Goal: Task Accomplishment & Management: Use online tool/utility

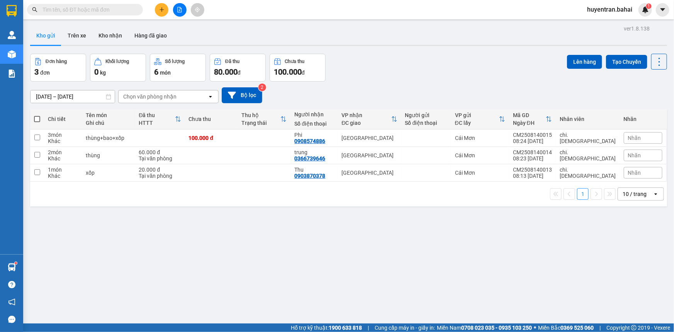
click at [76, 14] on span at bounding box center [85, 10] width 116 height 12
click at [77, 12] on input "text" at bounding box center [87, 9] width 91 height 8
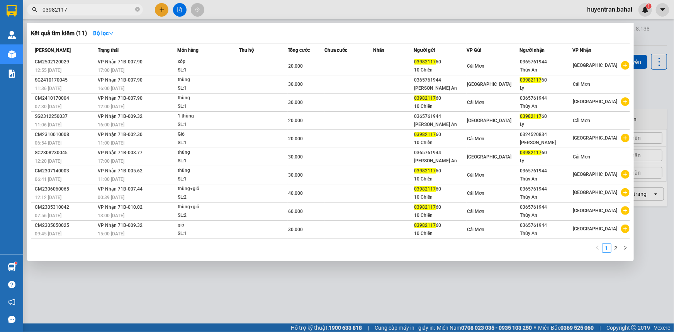
type input "03982117"
click at [94, 4] on span "03982117" at bounding box center [85, 10] width 116 height 12
click at [89, 9] on input "03982117" at bounding box center [87, 9] width 91 height 8
click at [651, 106] on div at bounding box center [337, 166] width 674 height 332
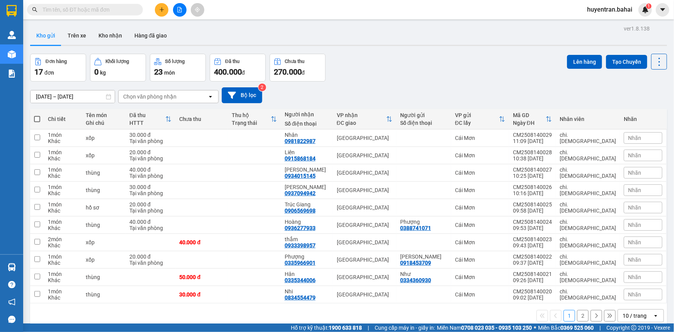
click at [35, 117] on span at bounding box center [37, 119] width 6 height 6
click at [37, 115] on input "checkbox" at bounding box center [37, 115] width 0 height 0
checkbox input "true"
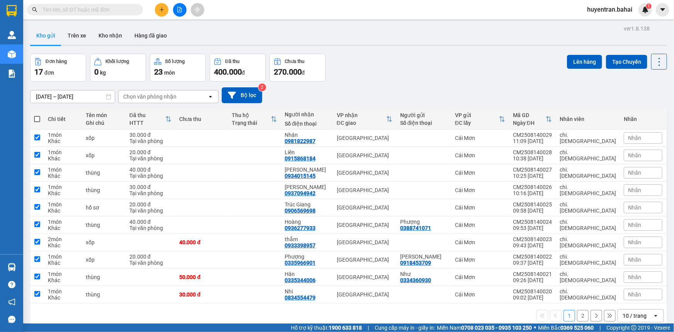
checkbox input "true"
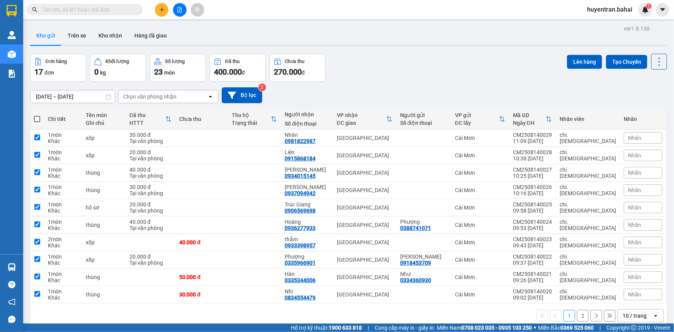
checkbox input "true"
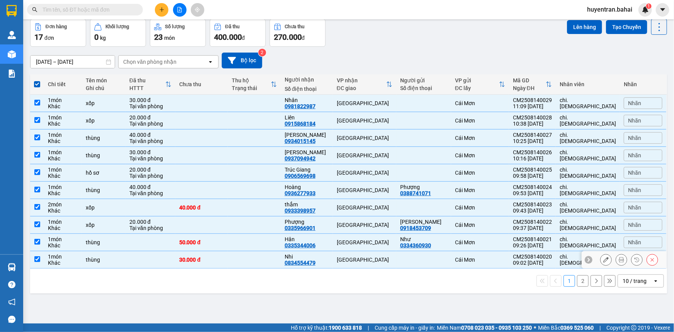
scroll to position [35, 0]
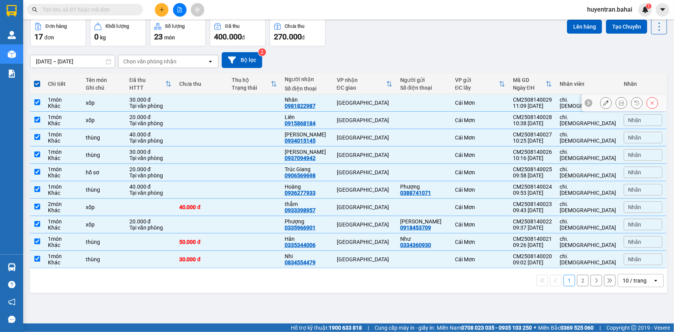
drag, startPoint x: 38, startPoint y: 100, endPoint x: 35, endPoint y: 116, distance: 16.2
click at [37, 103] on input "checkbox" at bounding box center [37, 102] width 6 height 6
checkbox input "false"
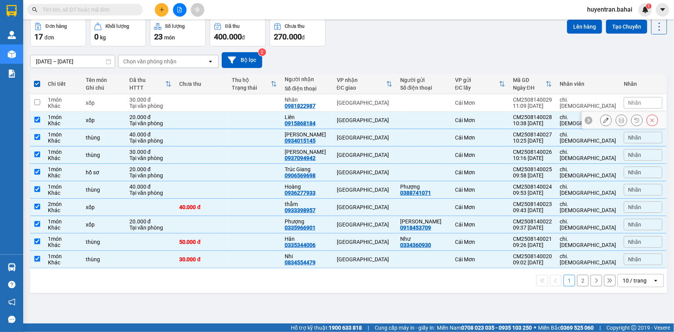
click at [35, 125] on td at bounding box center [37, 120] width 14 height 17
checkbox input "false"
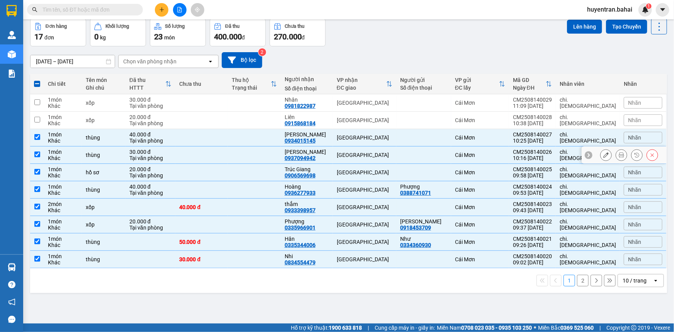
click at [39, 151] on td at bounding box center [37, 154] width 14 height 17
checkbox input "false"
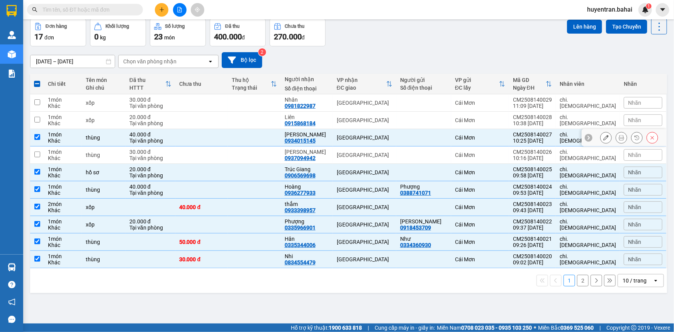
drag, startPoint x: 40, startPoint y: 136, endPoint x: 39, endPoint y: 162, distance: 25.5
click at [41, 136] on td at bounding box center [37, 137] width 14 height 17
checkbox input "false"
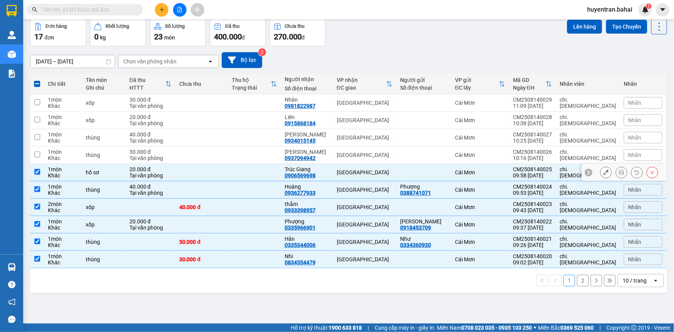
click at [39, 170] on input "checkbox" at bounding box center [37, 172] width 6 height 6
checkbox input "false"
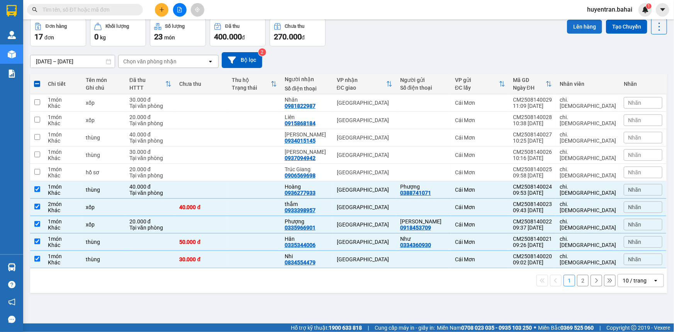
click at [567, 27] on button "Lên hàng" at bounding box center [584, 27] width 35 height 14
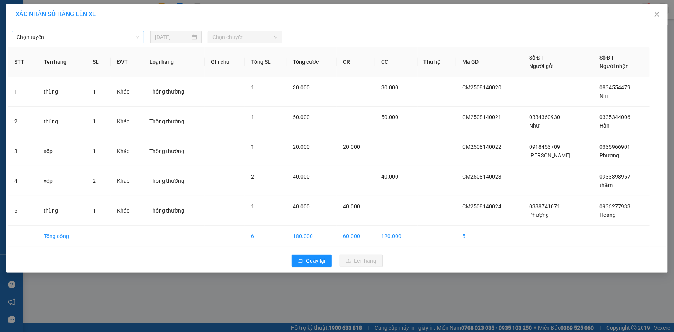
drag, startPoint x: 78, startPoint y: 37, endPoint x: 78, endPoint y: 42, distance: 5.4
click at [78, 38] on span "Chọn tuyến" at bounding box center [78, 37] width 123 height 12
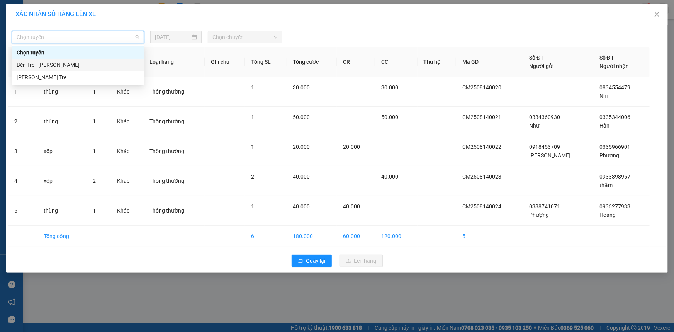
drag, startPoint x: 75, startPoint y: 65, endPoint x: 217, endPoint y: 40, distance: 143.9
click at [76, 65] on div "Bến Tre - Hồ Chí Minh" at bounding box center [78, 65] width 123 height 8
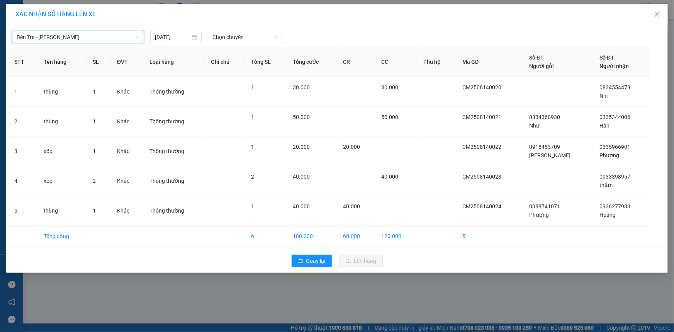
click at [229, 39] on span "Chọn chuyến" at bounding box center [244, 37] width 65 height 12
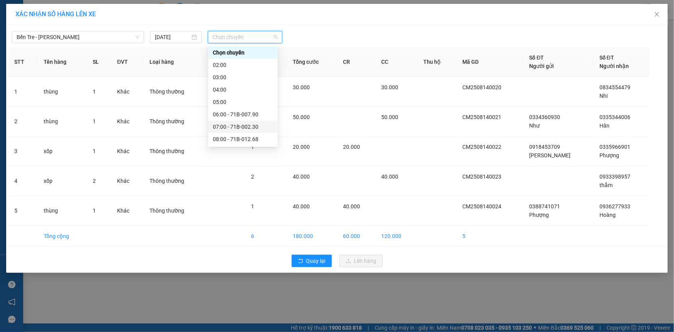
scroll to position [70, 0]
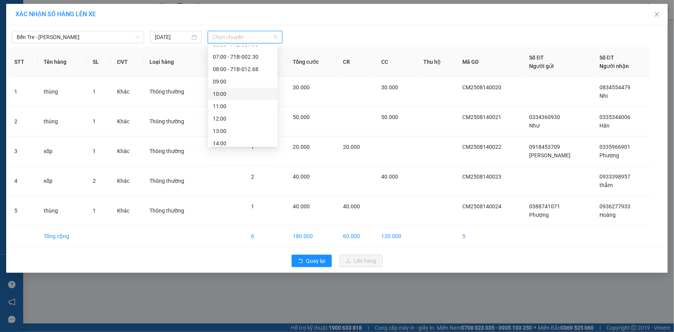
click at [242, 91] on div "10:00" at bounding box center [243, 94] width 60 height 8
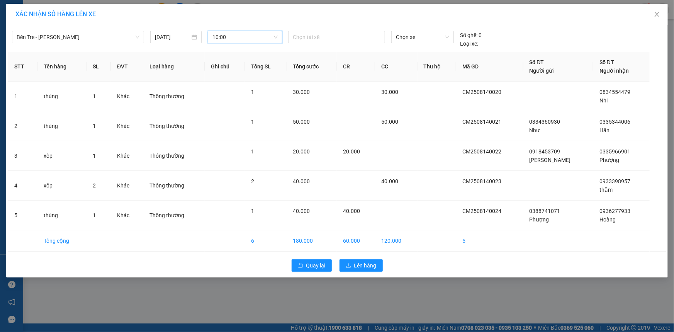
drag, startPoint x: 317, startPoint y: 34, endPoint x: 322, endPoint y: 44, distance: 11.6
click at [317, 34] on div at bounding box center [336, 36] width 93 height 9
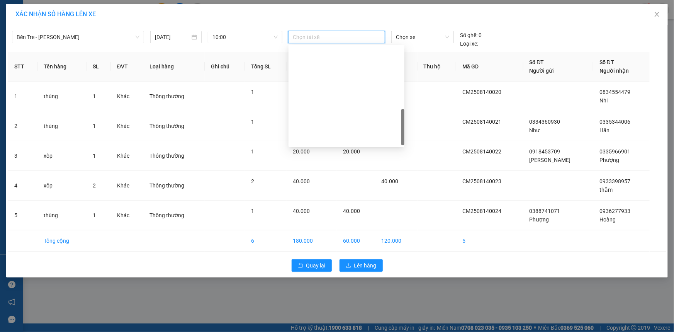
scroll to position [234, 0]
click at [321, 100] on div "Duy Nhỏ" at bounding box center [346, 102] width 107 height 8
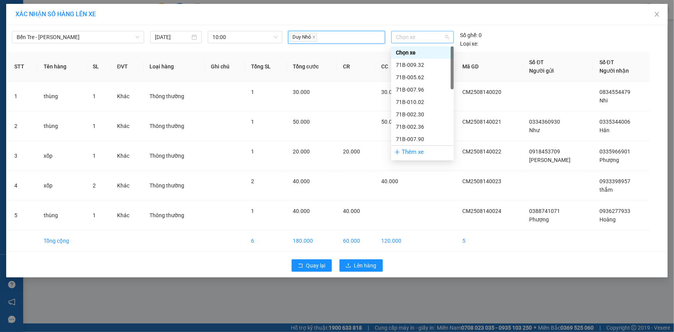
drag, startPoint x: 416, startPoint y: 39, endPoint x: 419, endPoint y: 80, distance: 40.3
click at [417, 41] on span "Chọn xe" at bounding box center [422, 37] width 53 height 12
click at [421, 65] on div "71B-009.32" at bounding box center [422, 65] width 53 height 8
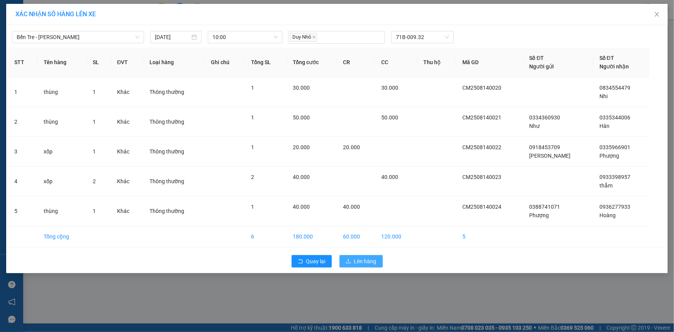
click at [368, 260] on span "Lên hàng" at bounding box center [365, 261] width 22 height 8
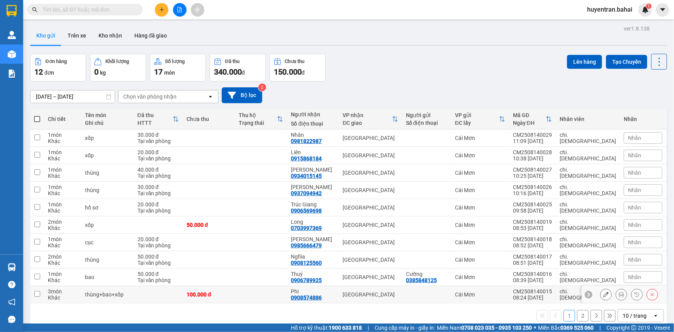
click at [35, 295] on input "checkbox" at bounding box center [37, 294] width 6 height 6
checkbox input "true"
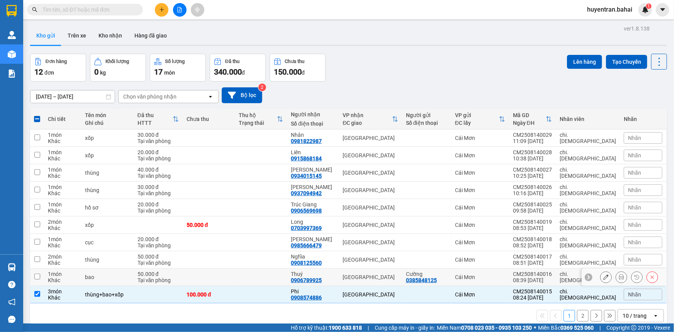
click at [36, 276] on input "checkbox" at bounding box center [37, 276] width 6 height 6
checkbox input "true"
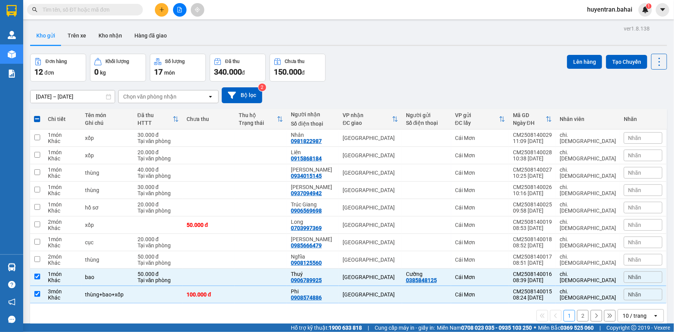
click at [29, 255] on div "ver 1.8.138 Kho gửi Trên xe Kho nhận Hàng đã giao Đơn hàng 12 đơn Khối lượng 0 …" at bounding box center [348, 189] width 643 height 332
click at [35, 254] on td at bounding box center [37, 259] width 14 height 17
checkbox input "true"
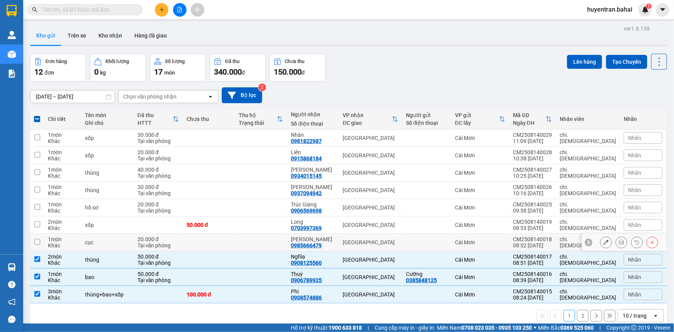
click at [35, 243] on input "checkbox" at bounding box center [37, 242] width 6 height 6
checkbox input "true"
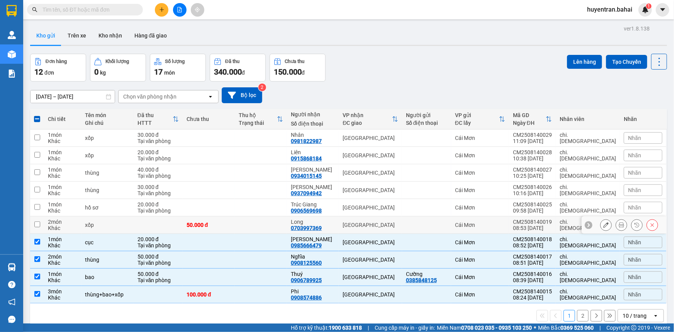
click at [36, 223] on input "checkbox" at bounding box center [37, 224] width 6 height 6
checkbox input "true"
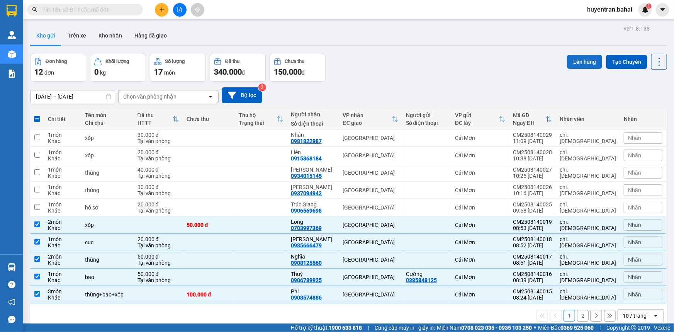
click at [572, 60] on button "Lên hàng" at bounding box center [584, 62] width 35 height 14
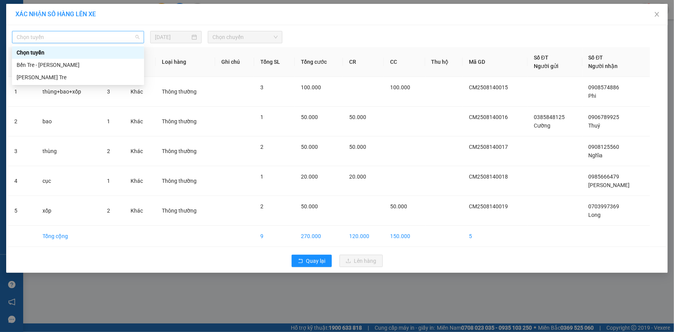
click at [90, 39] on span "Chọn tuyến" at bounding box center [78, 37] width 123 height 12
drag, startPoint x: 82, startPoint y: 66, endPoint x: 130, endPoint y: 60, distance: 48.0
click at [82, 67] on div "Bến Tre - Hồ Chí Minh" at bounding box center [78, 65] width 123 height 8
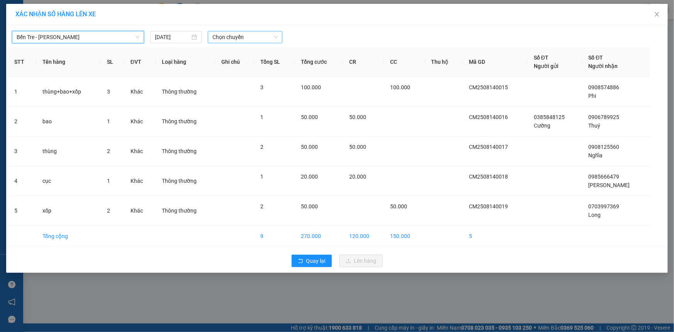
click at [224, 37] on span "Chọn chuyến" at bounding box center [244, 37] width 65 height 12
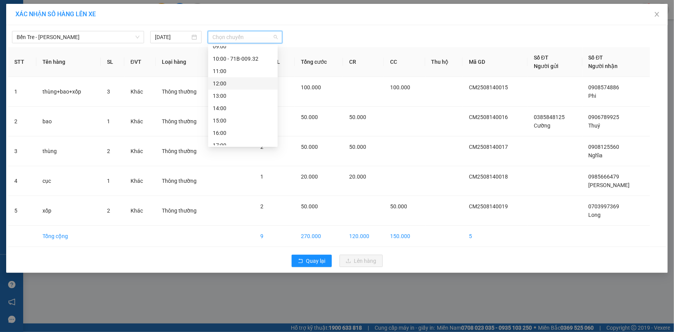
scroll to position [70, 0]
click at [229, 80] on div "09:00" at bounding box center [243, 81] width 60 height 8
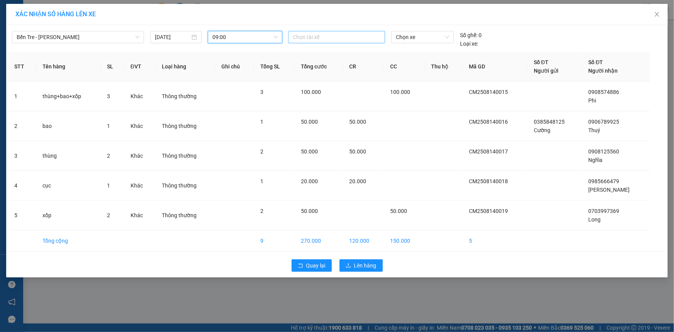
click at [309, 39] on div at bounding box center [336, 36] width 93 height 9
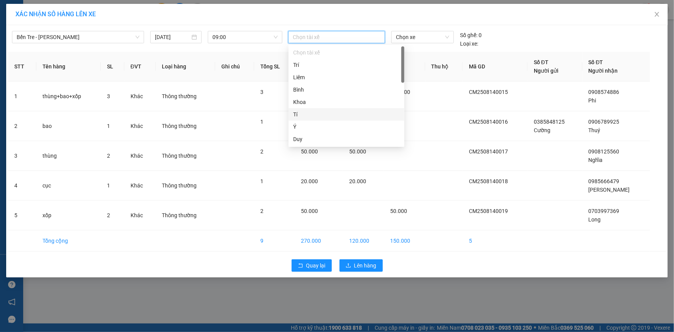
click at [329, 110] on div "Tí" at bounding box center [346, 114] width 107 height 8
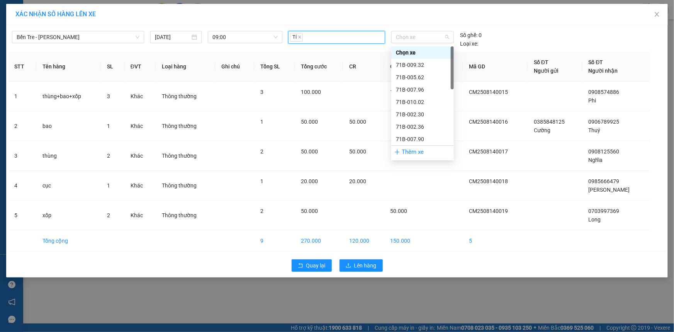
drag, startPoint x: 400, startPoint y: 39, endPoint x: 405, endPoint y: 76, distance: 37.1
click at [400, 39] on span "Chọn xe" at bounding box center [422, 37] width 53 height 12
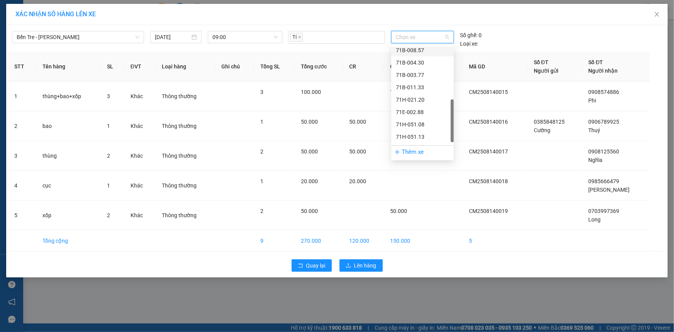
click at [417, 54] on div "71B-008.57" at bounding box center [422, 50] width 53 height 8
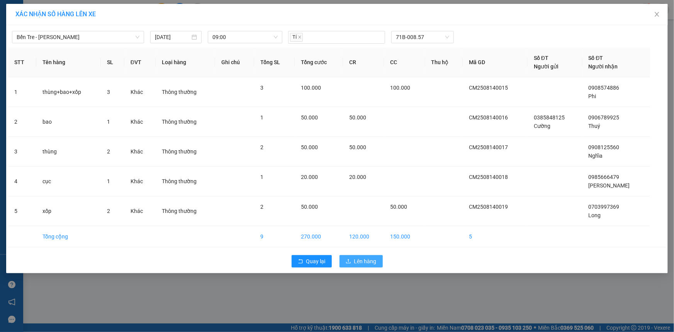
click at [369, 257] on span "Lên hàng" at bounding box center [365, 261] width 22 height 8
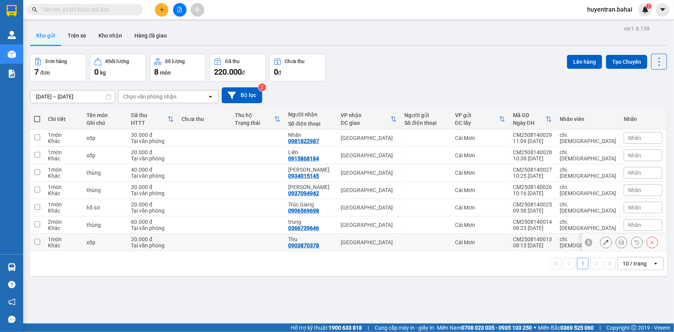
click at [34, 241] on input "checkbox" at bounding box center [37, 242] width 6 height 6
checkbox input "true"
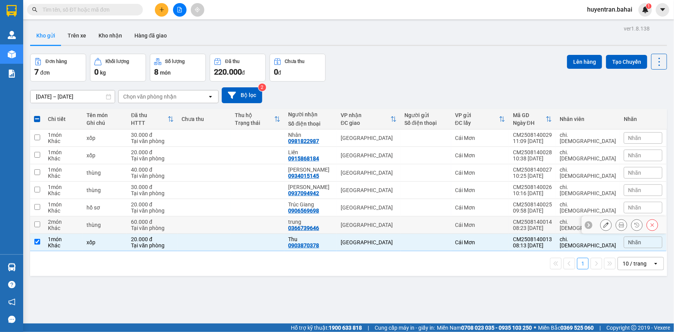
click at [35, 222] on input "checkbox" at bounding box center [37, 224] width 6 height 6
checkbox input "true"
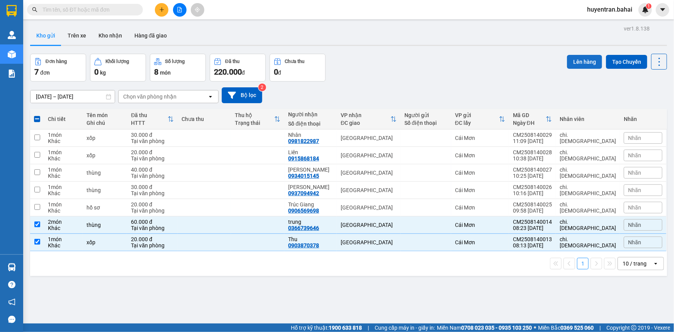
click at [568, 63] on button "Lên hàng" at bounding box center [584, 62] width 35 height 14
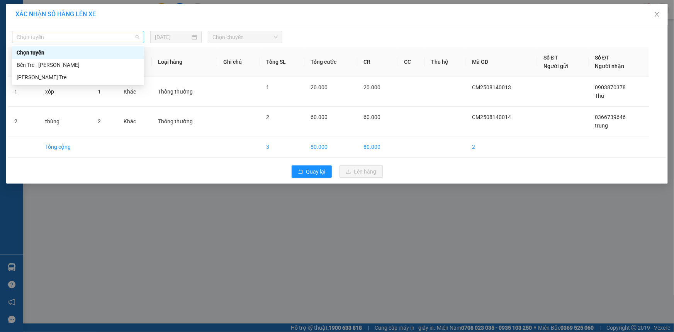
click at [120, 36] on span "Chọn tuyến" at bounding box center [78, 37] width 123 height 12
click at [128, 66] on div "Bến Tre - Hồ Chí Minh" at bounding box center [78, 65] width 123 height 8
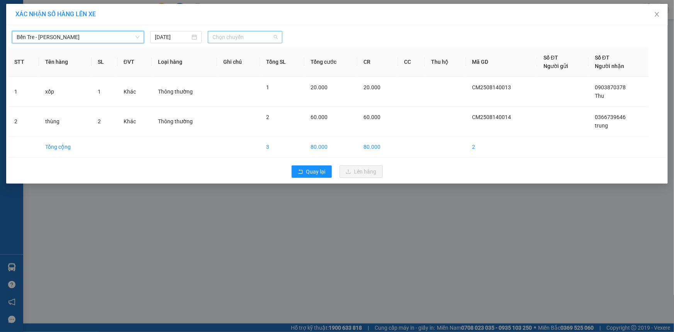
click at [219, 38] on span "Chọn chuyến" at bounding box center [244, 37] width 65 height 12
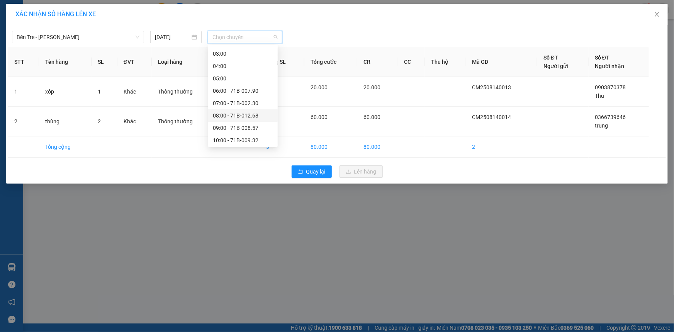
scroll to position [35, 0]
click at [243, 115] on div "09:00 - 71B-008.57" at bounding box center [243, 116] width 60 height 8
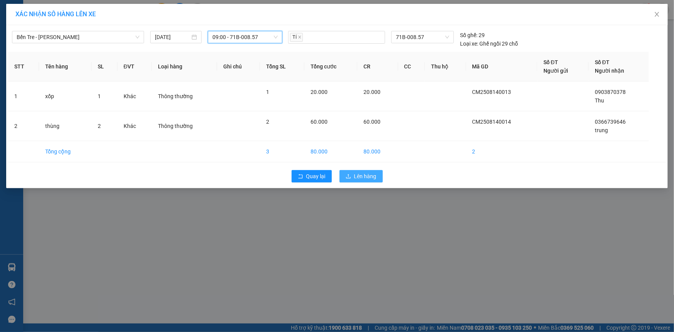
click at [343, 175] on button "Lên hàng" at bounding box center [360, 176] width 43 height 12
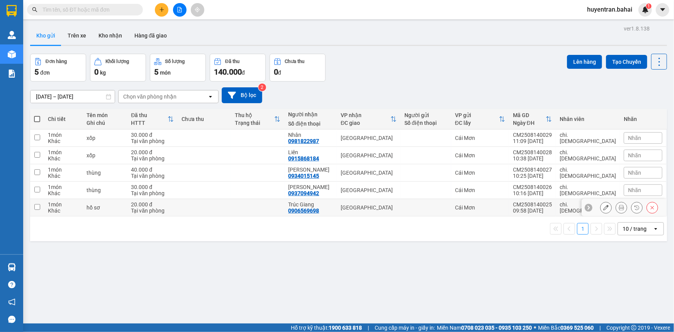
click at [35, 206] on input "checkbox" at bounding box center [37, 207] width 6 height 6
checkbox input "true"
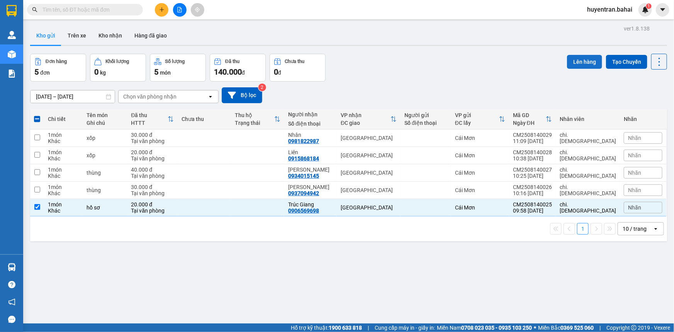
click at [580, 63] on button "Lên hàng" at bounding box center [584, 62] width 35 height 14
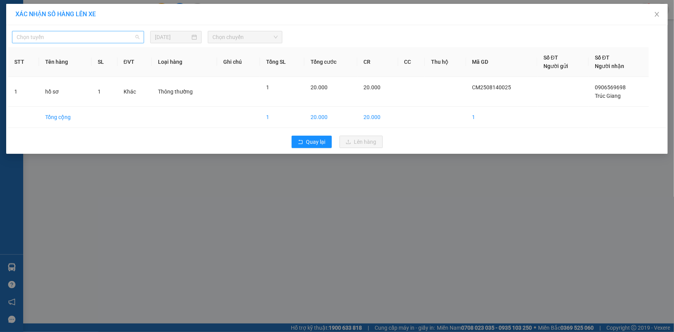
click at [86, 39] on span "Chọn tuyến" at bounding box center [78, 37] width 123 height 12
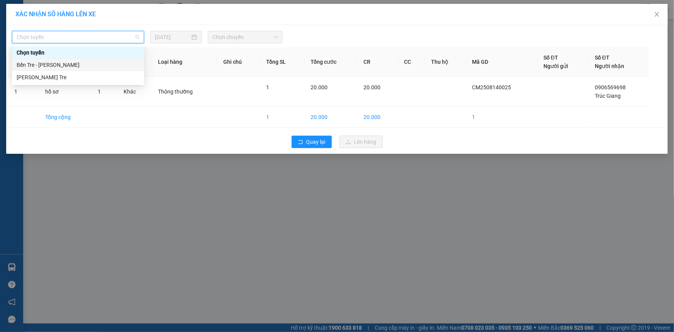
drag, startPoint x: 92, startPoint y: 63, endPoint x: 148, endPoint y: 53, distance: 57.0
click at [93, 64] on div "Bến Tre - Hồ Chí Minh" at bounding box center [78, 65] width 123 height 8
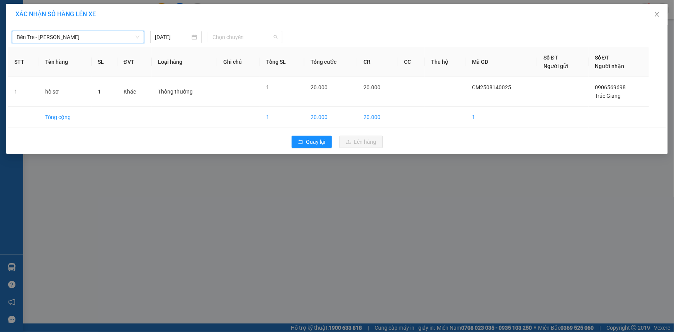
drag, startPoint x: 233, startPoint y: 39, endPoint x: 251, endPoint y: 54, distance: 23.5
click at [235, 39] on span "Chọn chuyến" at bounding box center [244, 37] width 65 height 12
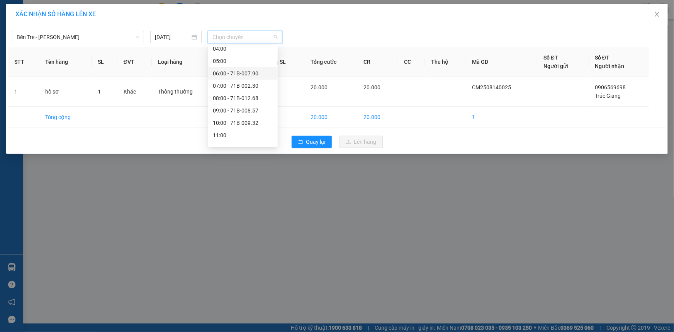
scroll to position [70, 0]
click at [248, 92] on div "10:00 - 71B-009.32" at bounding box center [243, 94] width 60 height 8
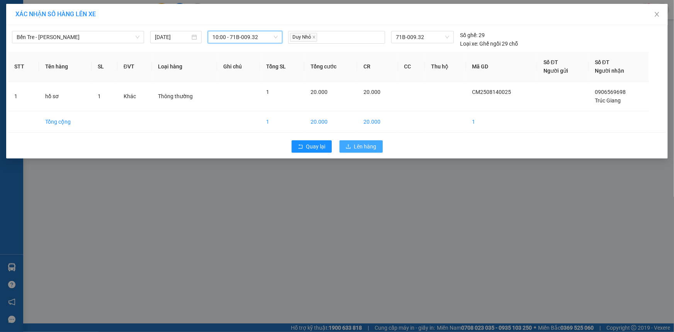
click at [346, 147] on icon "upload" at bounding box center [348, 146] width 5 height 5
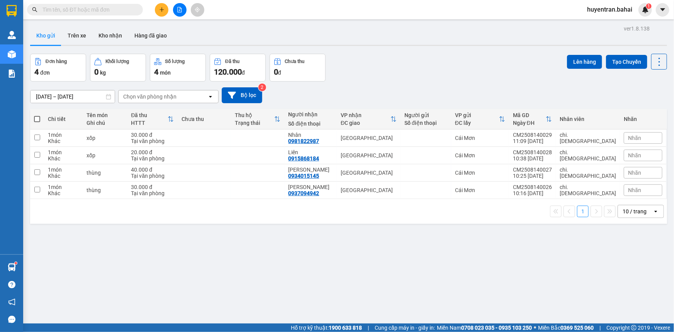
click at [38, 117] on span at bounding box center [37, 119] width 6 height 6
click at [37, 115] on input "checkbox" at bounding box center [37, 115] width 0 height 0
checkbox input "true"
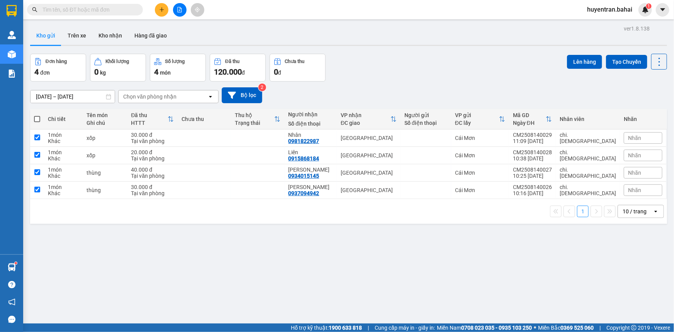
checkbox input "true"
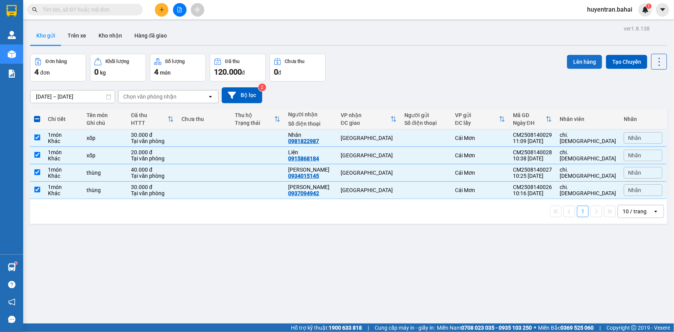
click at [588, 59] on button "Lên hàng" at bounding box center [584, 62] width 35 height 14
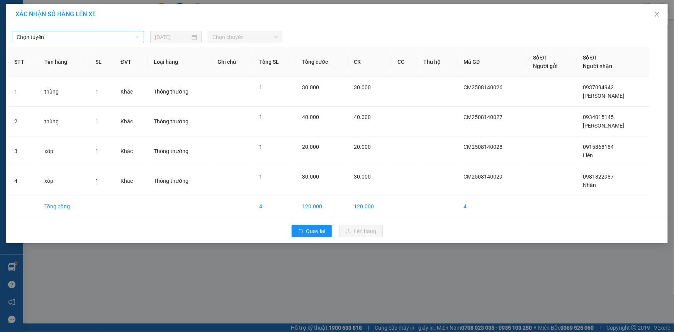
drag, startPoint x: 130, startPoint y: 32, endPoint x: 131, endPoint y: 38, distance: 5.5
click at [131, 38] on span "Chọn tuyến" at bounding box center [78, 37] width 123 height 12
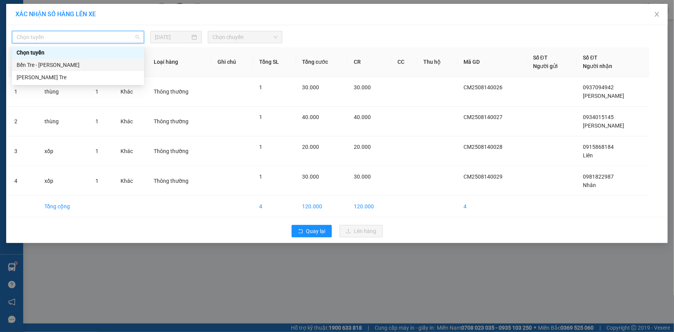
drag, startPoint x: 123, startPoint y: 65, endPoint x: 175, endPoint y: 64, distance: 52.1
click at [136, 65] on div "Bến Tre - Hồ Chí Minh" at bounding box center [78, 65] width 123 height 8
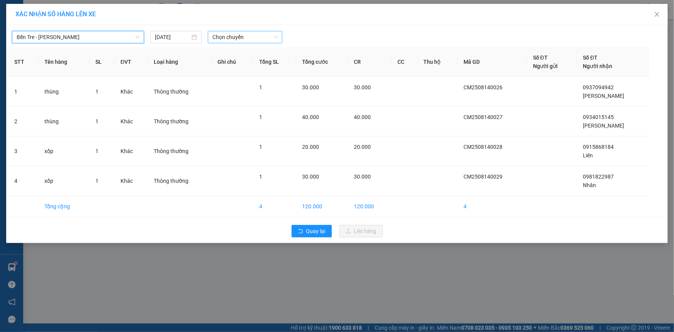
click at [261, 39] on span "Chọn chuyến" at bounding box center [244, 37] width 65 height 12
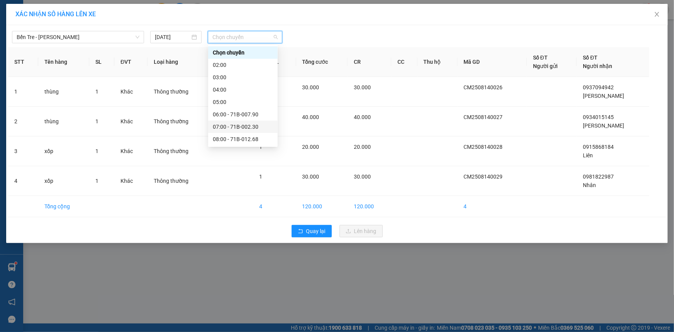
scroll to position [70, 0]
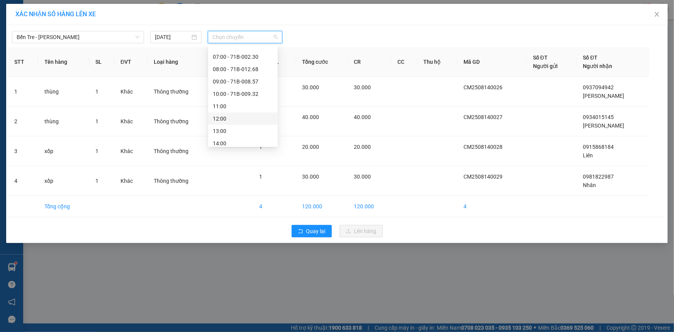
drag, startPoint x: 239, startPoint y: 118, endPoint x: 277, endPoint y: 74, distance: 58.6
click at [250, 110] on div "Chọn chuyến 02:00 03:00 04:00 05:00 06:00 - 71B-007.90 07:00 - 71B-002.30 08:00…" at bounding box center [243, 81] width 70 height 210
click at [246, 117] on div "12:00" at bounding box center [243, 118] width 60 height 8
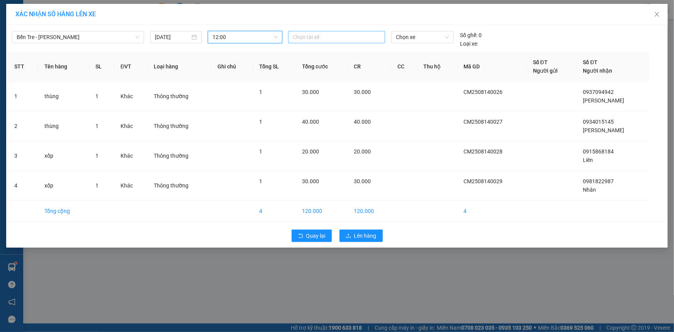
click at [320, 36] on div at bounding box center [336, 36] width 93 height 9
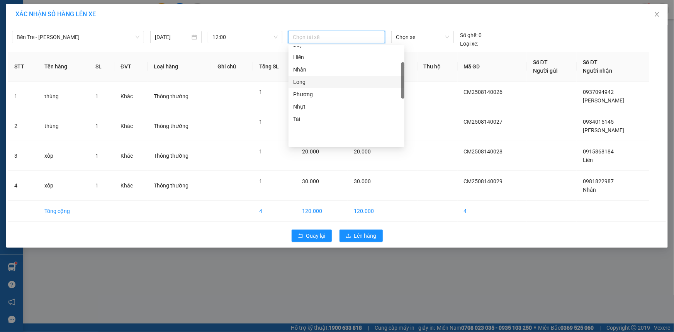
scroll to position [59, 0]
drag, startPoint x: 309, startPoint y: 101, endPoint x: 315, endPoint y: 98, distance: 6.4
click at [310, 101] on div "Nhân" at bounding box center [346, 104] width 107 height 8
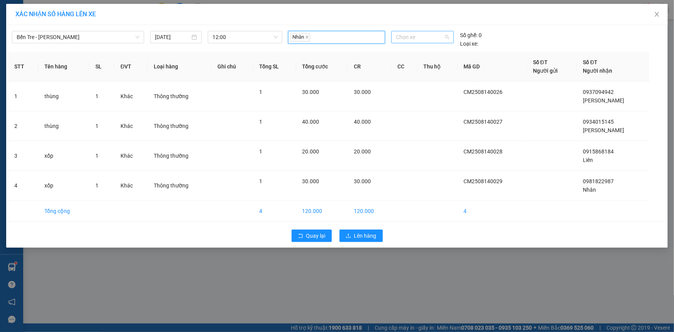
click at [413, 38] on span "Chọn xe" at bounding box center [422, 37] width 53 height 12
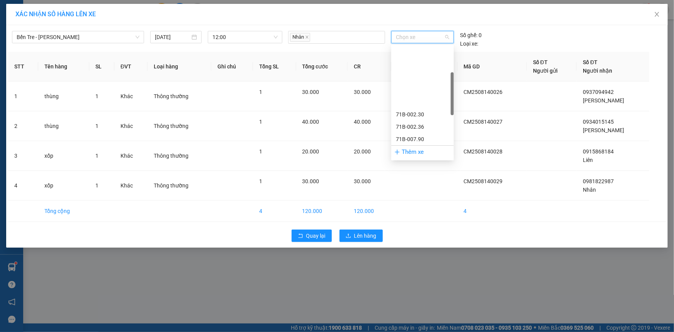
scroll to position [70, 0]
click at [421, 85] on div "71B-012.60" at bounding box center [422, 81] width 53 height 8
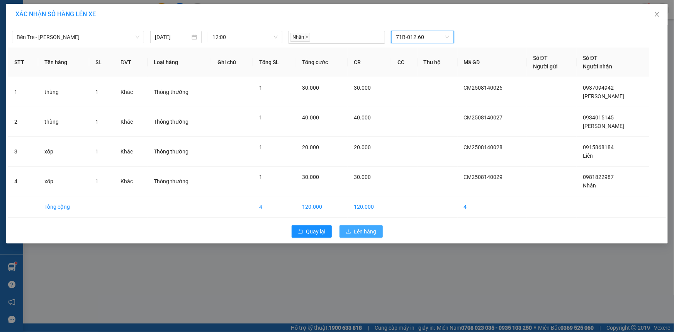
click at [369, 230] on span "Lên hàng" at bounding box center [365, 231] width 22 height 8
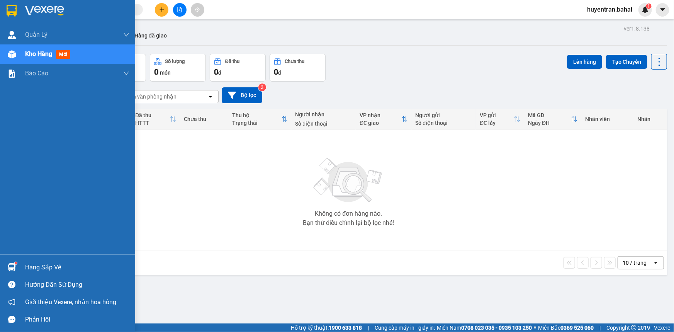
click at [40, 58] on div "Kho hàng mới" at bounding box center [49, 54] width 48 height 10
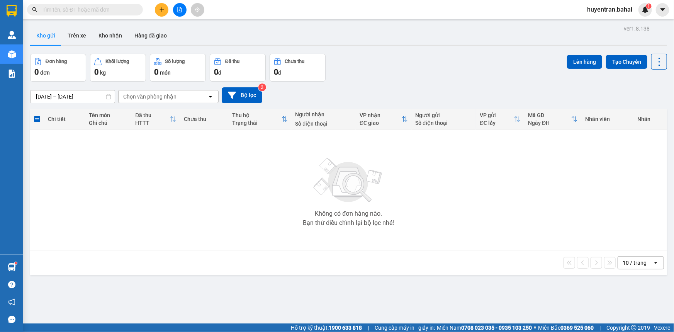
click at [75, 8] on input "text" at bounding box center [87, 9] width 91 height 8
drag, startPoint x: 556, startPoint y: 199, endPoint x: 537, endPoint y: 195, distance: 20.0
click at [548, 201] on div "Không có đơn hàng nào. Bạn thử điều chỉnh lại bộ lọc nhé!" at bounding box center [348, 190] width 629 height 116
click at [502, 226] on div "Không có đơn hàng nào. Bạn thử điều chỉnh lại bộ lọc nhé!" at bounding box center [348, 190] width 629 height 116
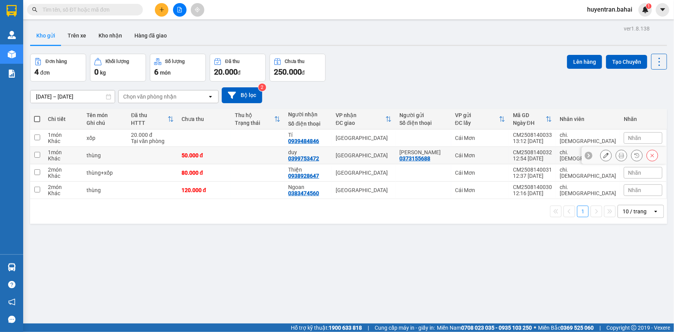
click at [38, 153] on input "checkbox" at bounding box center [37, 155] width 6 height 6
checkbox input "true"
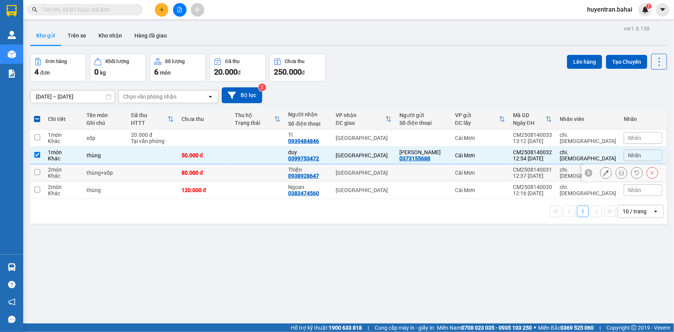
click at [34, 170] on td at bounding box center [37, 172] width 14 height 17
checkbox input "true"
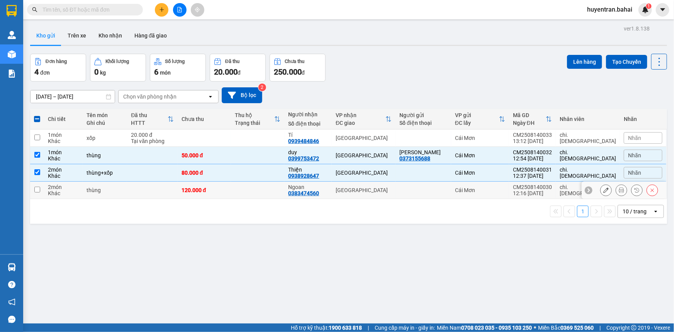
drag, startPoint x: 39, startPoint y: 187, endPoint x: 117, endPoint y: 125, distance: 99.9
click at [39, 187] on input "checkbox" at bounding box center [37, 190] width 6 height 6
checkbox input "true"
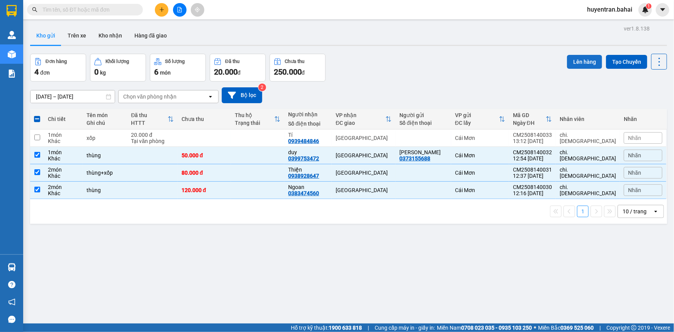
click at [587, 64] on button "Lên hàng" at bounding box center [584, 62] width 35 height 14
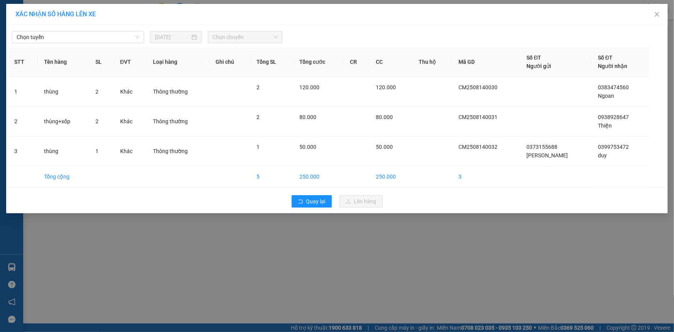
click at [46, 43] on div "Chọn tuyến 14/08/2025 Chọn chuyến STT Tên hàng SL ĐVT Loại hàng Ghi chú Tổng SL…" at bounding box center [337, 119] width 662 height 188
click at [56, 42] on span "Chọn tuyến" at bounding box center [78, 37] width 123 height 12
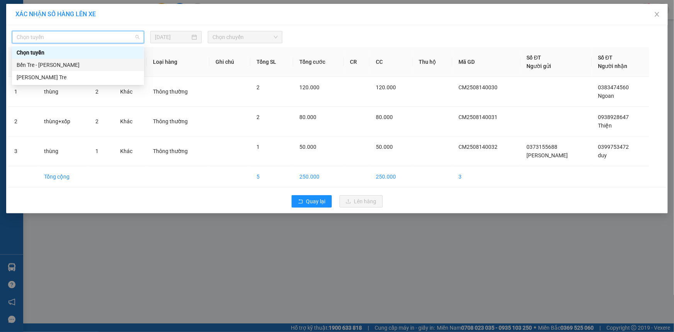
drag, startPoint x: 67, startPoint y: 66, endPoint x: 120, endPoint y: 56, distance: 54.3
click at [68, 66] on div "Bến Tre - Hồ Chí Minh" at bounding box center [78, 65] width 123 height 8
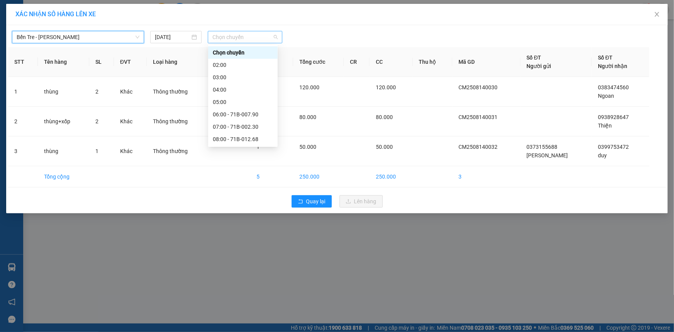
click at [258, 37] on span "Chọn chuyến" at bounding box center [244, 37] width 65 height 12
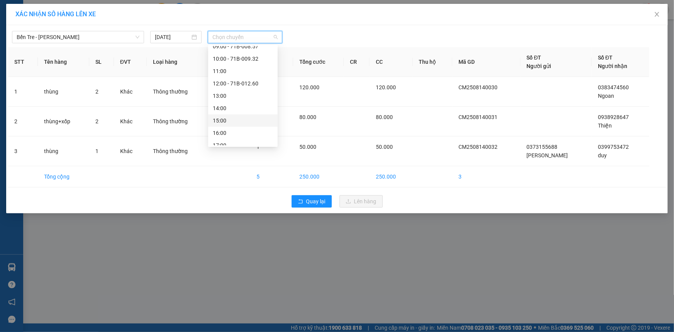
scroll to position [111, 0]
click at [239, 92] on div "13:00" at bounding box center [243, 90] width 60 height 8
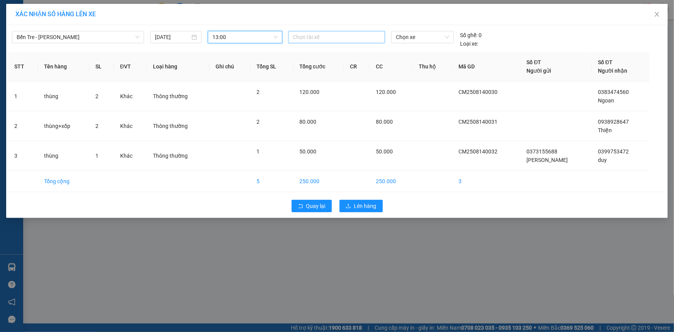
click at [313, 39] on div at bounding box center [336, 36] width 93 height 9
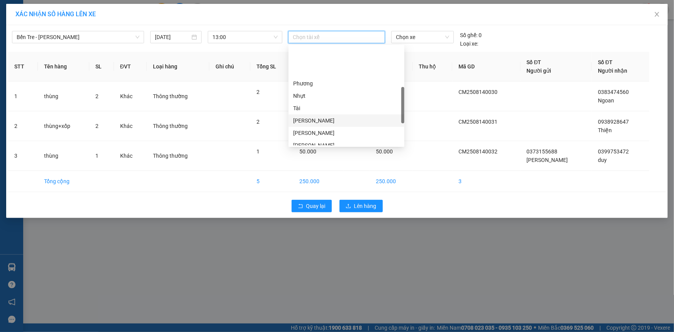
scroll to position [140, 0]
drag, startPoint x: 326, startPoint y: 118, endPoint x: 352, endPoint y: 96, distance: 34.0
click at [326, 118] on div "Khang" at bounding box center [346, 122] width 107 height 8
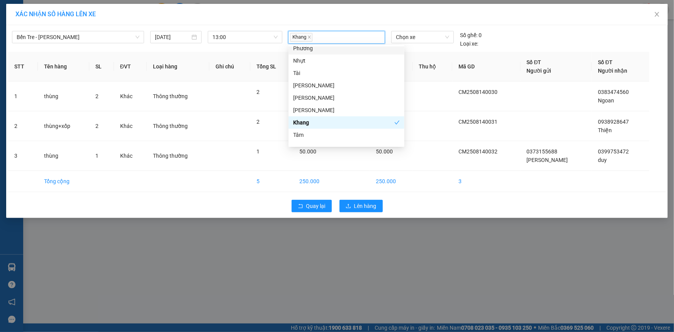
drag, startPoint x: 422, startPoint y: 37, endPoint x: 421, endPoint y: 44, distance: 7.4
click at [421, 44] on div "Chọn xe" at bounding box center [422, 39] width 69 height 17
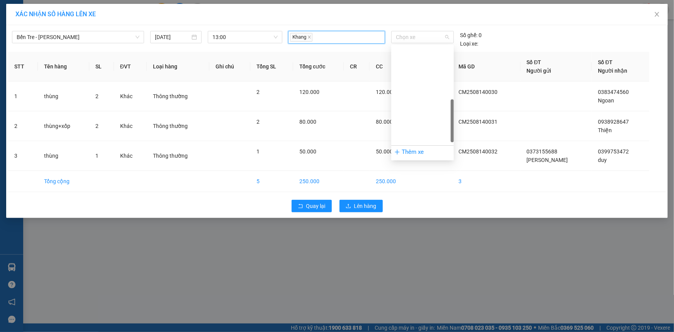
scroll to position [175, 0]
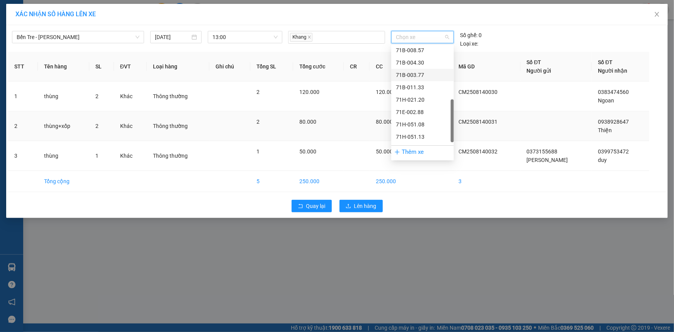
drag, startPoint x: 422, startPoint y: 75, endPoint x: 392, endPoint y: 119, distance: 53.7
click at [421, 76] on div "71B-003.77" at bounding box center [422, 75] width 53 height 8
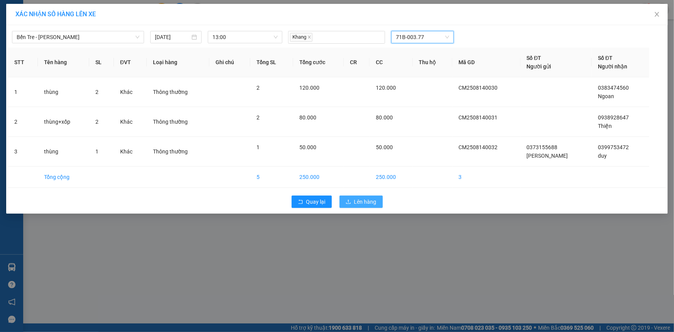
drag, startPoint x: 368, startPoint y: 203, endPoint x: 376, endPoint y: 197, distance: 10.4
click at [370, 203] on span "Lên hàng" at bounding box center [365, 201] width 22 height 8
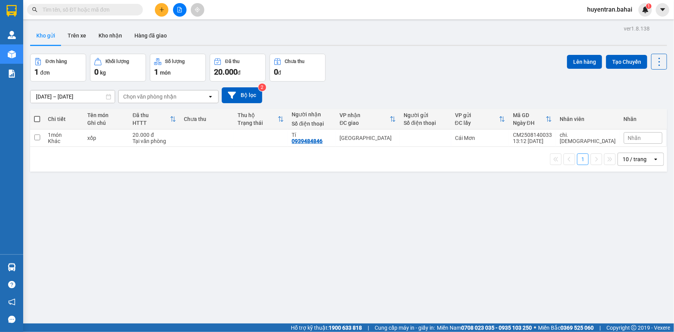
click at [124, 14] on span at bounding box center [85, 10] width 116 height 12
click at [124, 11] on input "text" at bounding box center [87, 9] width 91 height 8
drag, startPoint x: 129, startPoint y: 12, endPoint x: 124, endPoint y: 0, distance: 12.1
click at [127, 9] on input "text" at bounding box center [87, 9] width 91 height 8
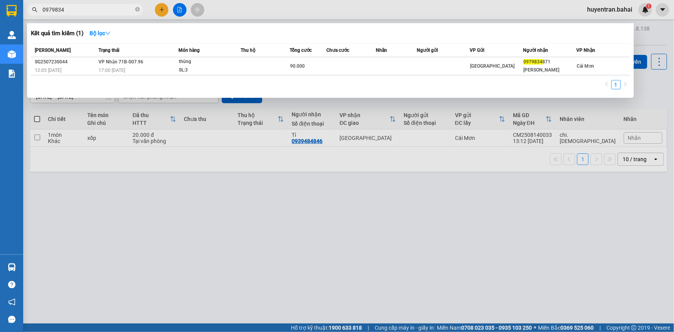
type input "0979834"
drag, startPoint x: 656, startPoint y: 95, endPoint x: 605, endPoint y: 138, distance: 66.3
click at [656, 97] on div at bounding box center [337, 166] width 674 height 332
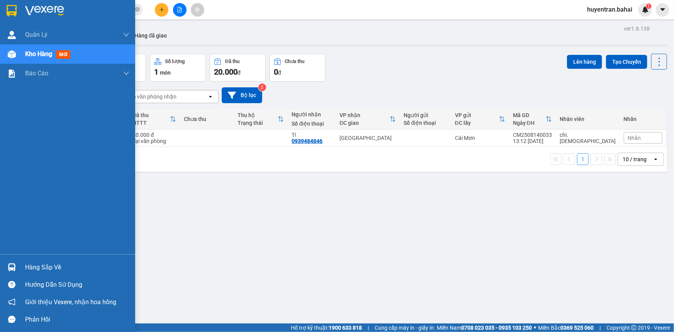
click at [38, 262] on div "Hàng sắp về" at bounding box center [77, 267] width 104 height 12
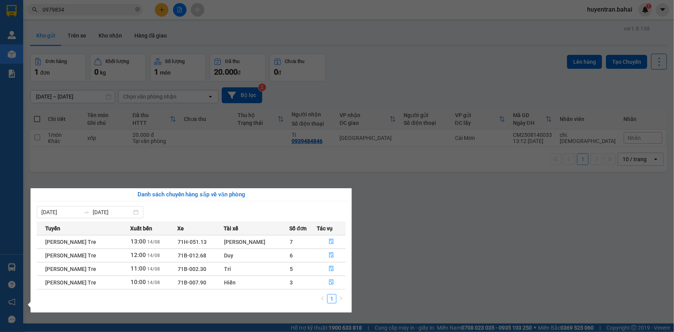
click at [110, 9] on section "Kết quả tìm kiếm ( 1 ) Bộ lọc Mã ĐH Trạng thái Món hàng Thu hộ Tổng cước Chưa c…" at bounding box center [337, 166] width 674 height 332
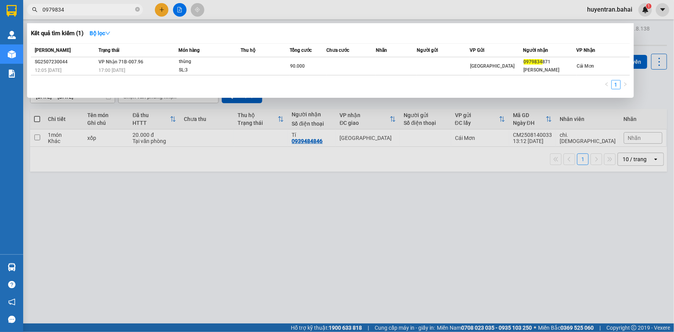
click at [115, 8] on input "0979834" at bounding box center [87, 9] width 91 height 8
click at [136, 10] on icon "close-circle" at bounding box center [137, 9] width 5 height 5
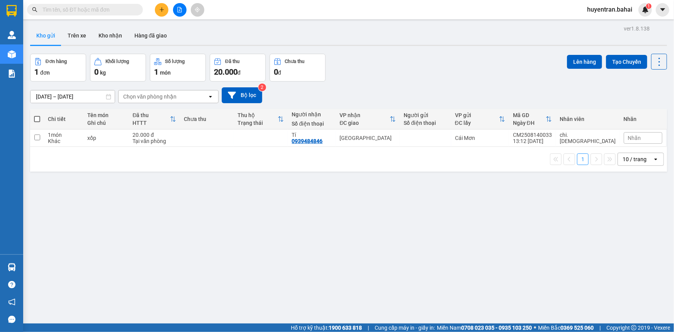
click at [122, 10] on input "text" at bounding box center [87, 9] width 91 height 8
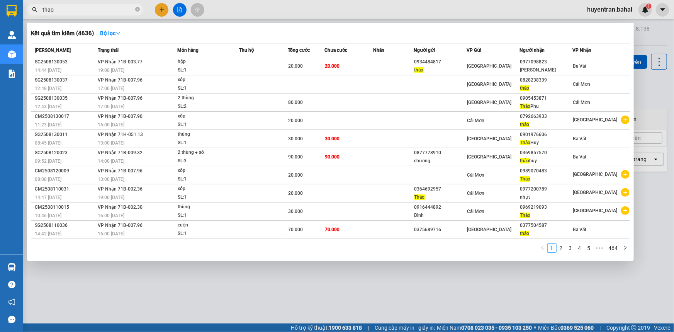
type input "thao"
click at [533, 285] on div at bounding box center [337, 166] width 674 height 332
